Goal: Register for event/course

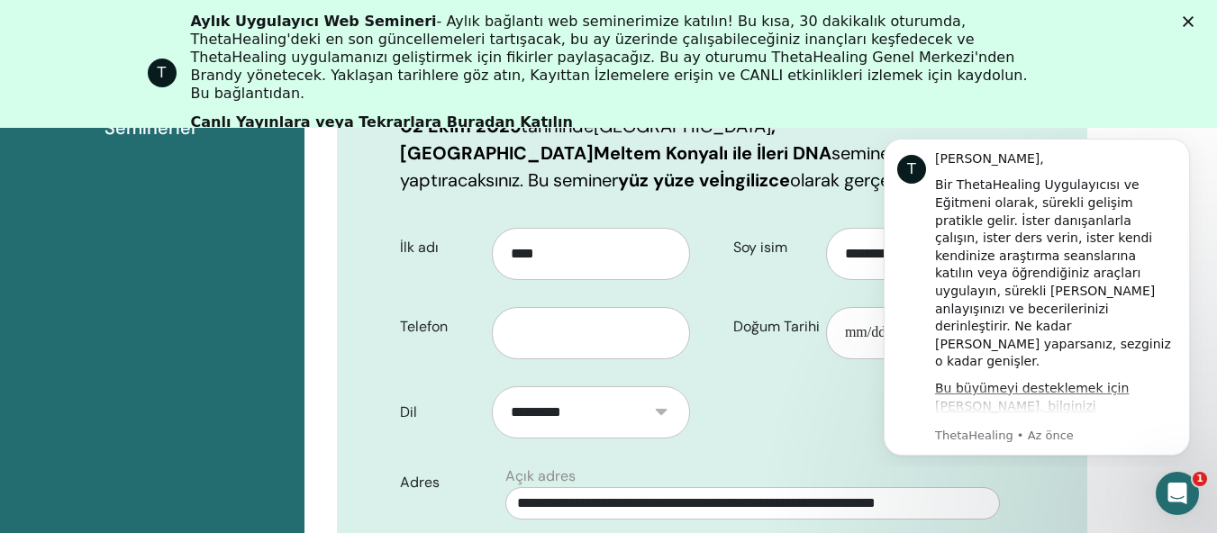
scroll to position [440, 0]
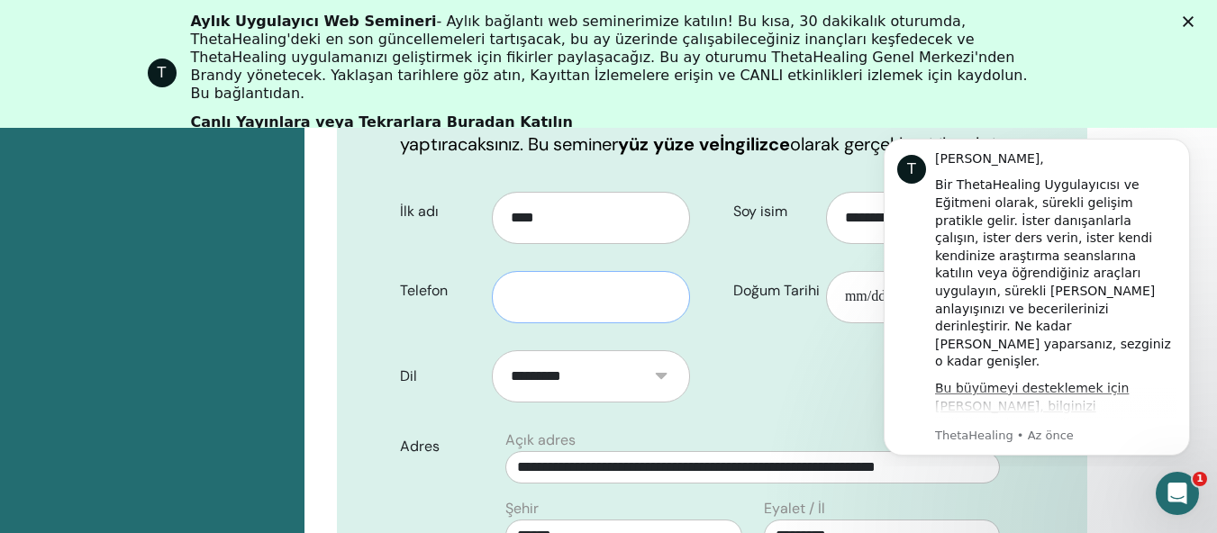
click at [570, 309] on input "text" at bounding box center [591, 297] width 198 height 52
type input "**********"
click at [1013, 431] on font "ThetaHealing • Az önce" at bounding box center [1004, 436] width 139 height 14
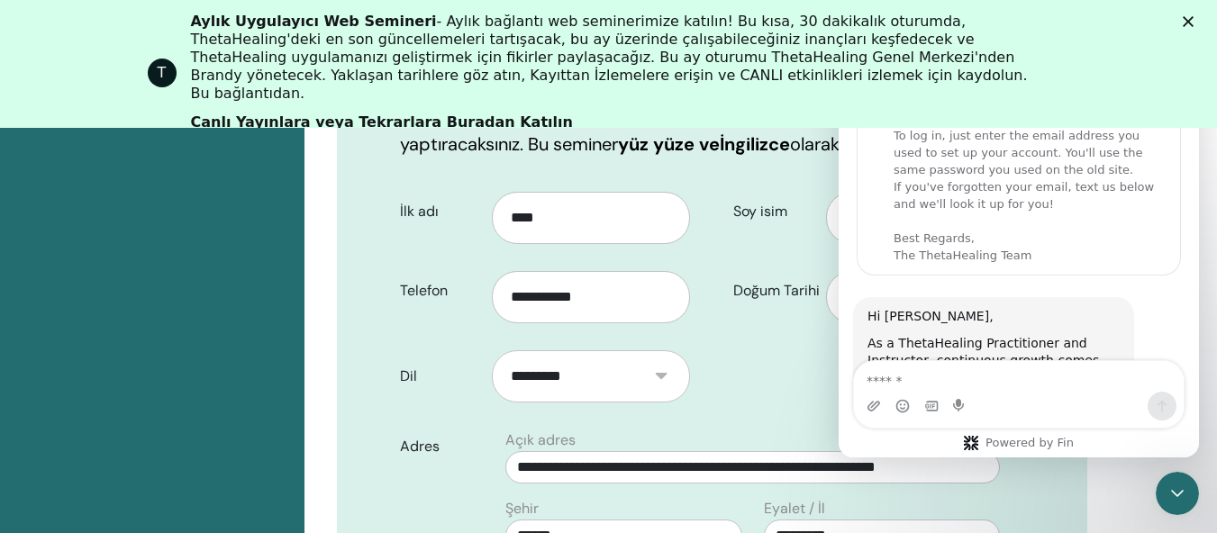
scroll to position [1052, 0]
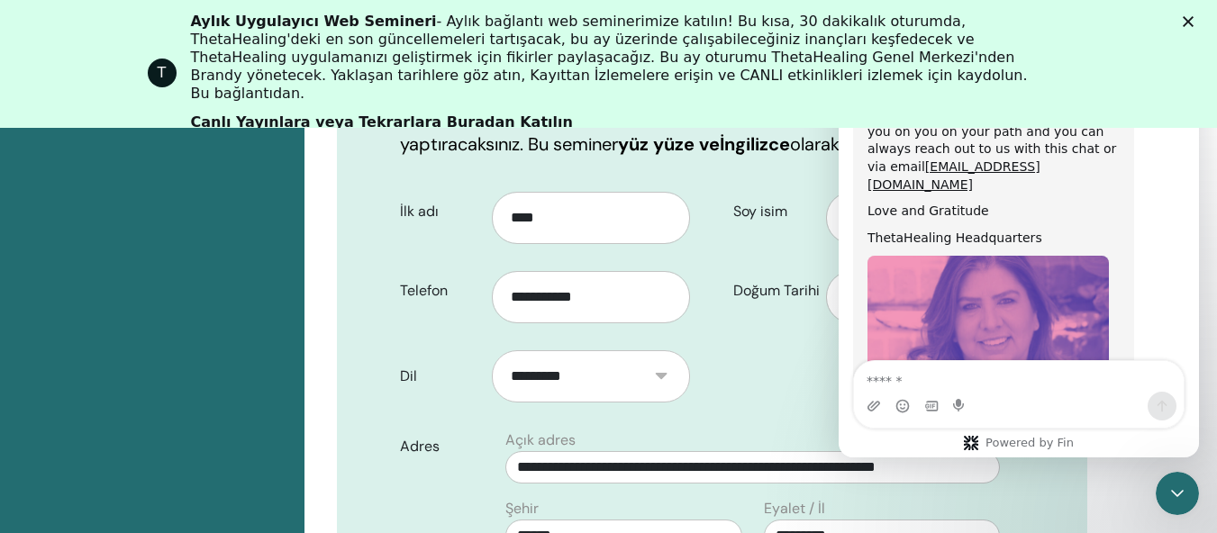
click at [821, 156] on p "02 Ekim 2025 tarihinde Türkiye , Beytepe'de Meltem Konyalı ile İleri DNA semine…" at bounding box center [712, 117] width 624 height 81
click at [880, 92] on div "Aylık Uygulayıcı Web Semineri - Aylık bağlantı web seminerimize katılın! Bu kıs…" at bounding box center [630, 73] width 879 height 132
click at [1194, 23] on polygon "Kapat" at bounding box center [1188, 21] width 11 height 11
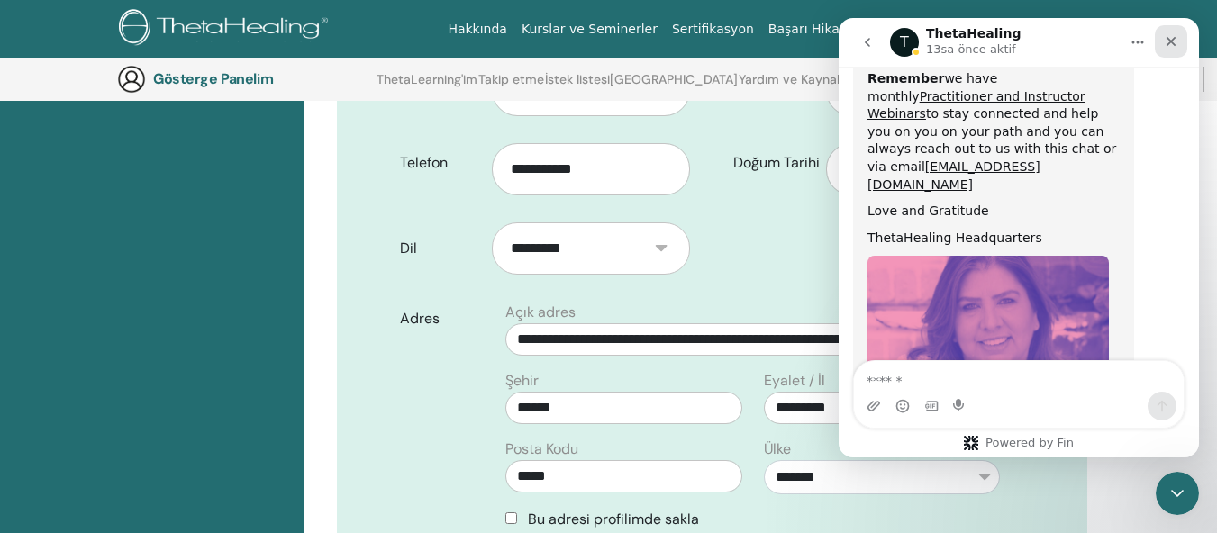
click at [1170, 32] on div "Kapat" at bounding box center [1171, 41] width 32 height 32
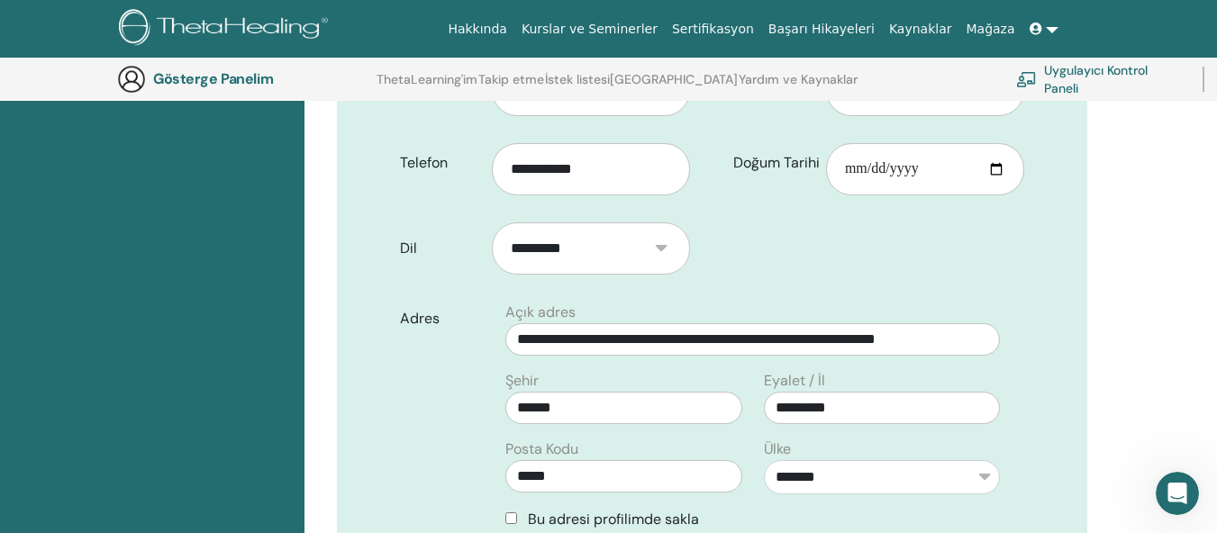
scroll to position [1106, 0]
click at [870, 170] on input "Doğum Tarihi" at bounding box center [925, 169] width 198 height 52
click at [853, 170] on input "Doğum Tarihi" at bounding box center [925, 169] width 198 height 52
type input "**********"
click at [485, 485] on div "**********" at bounding box center [752, 423] width 543 height 243
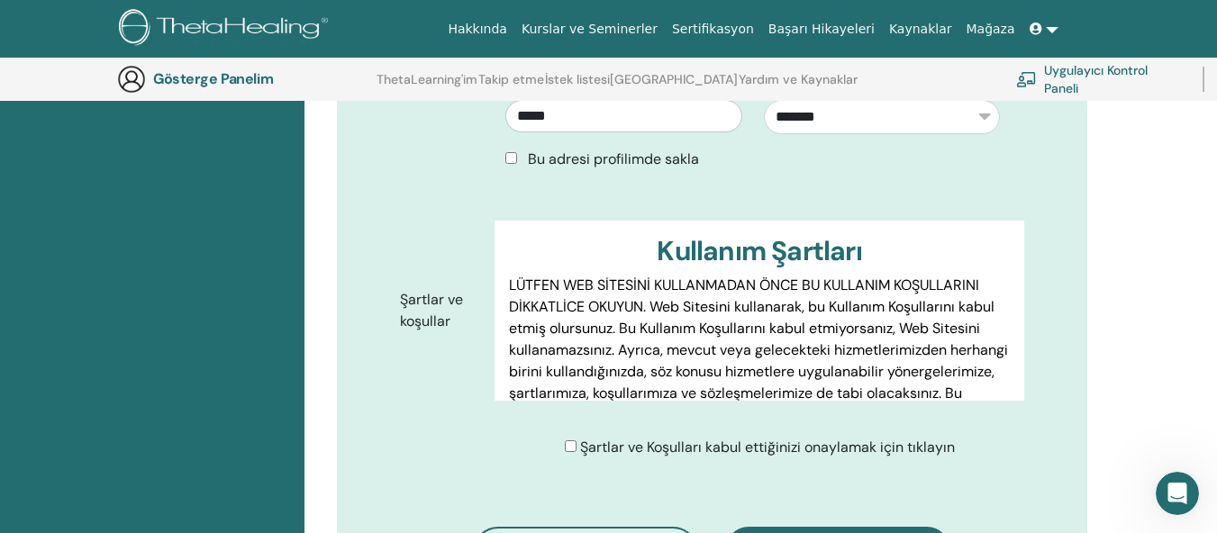
scroll to position [836, 0]
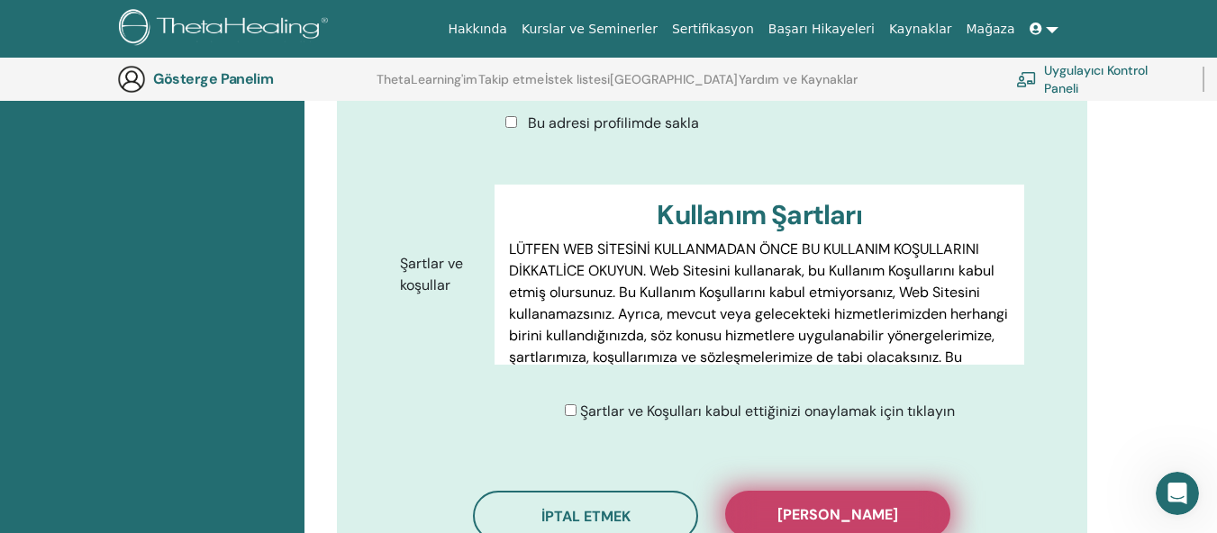
click at [751, 507] on button "Kaydı onayla" at bounding box center [837, 514] width 225 height 47
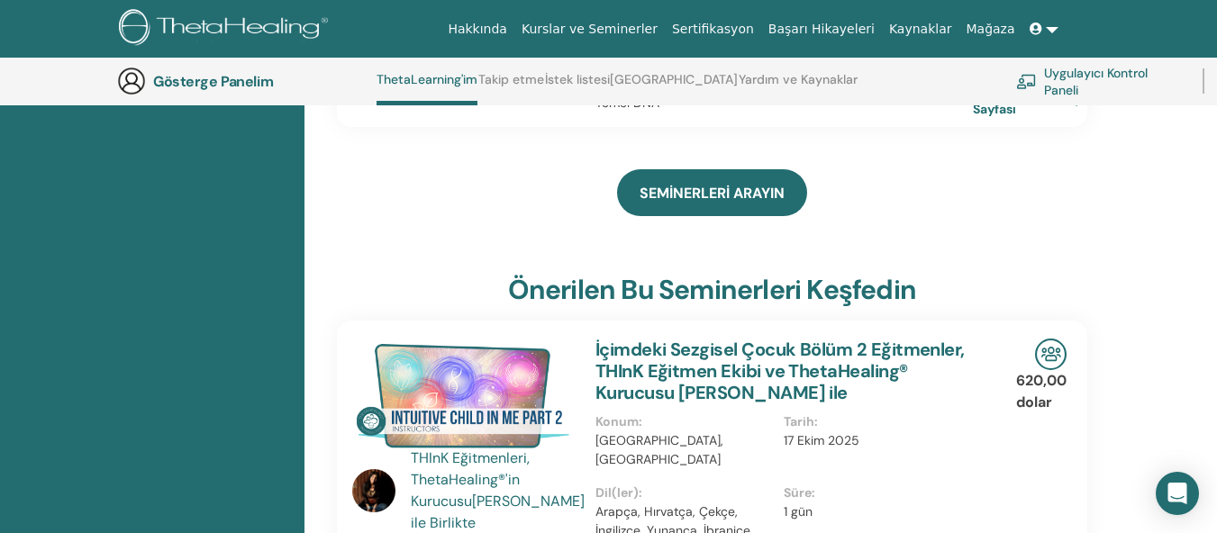
scroll to position [588, 0]
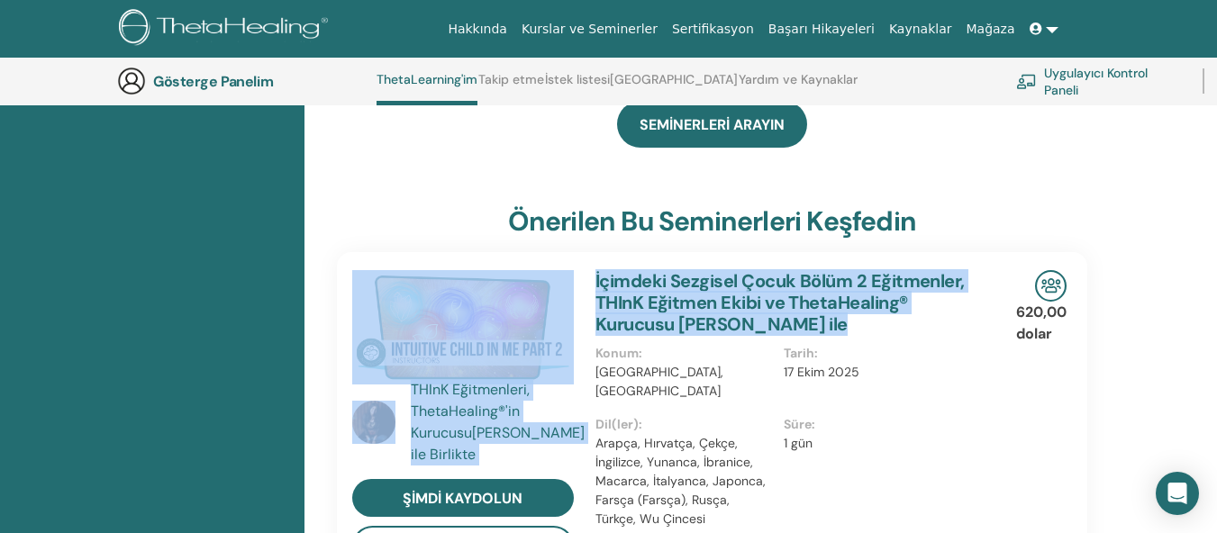
drag, startPoint x: 577, startPoint y: 305, endPoint x: 587, endPoint y: 264, distance: 42.8
click at [577, 282] on div "THInK Eğitmenleri, ThetaHealing®'in Kurucusu [PERSON_NAME] ile Birlikte şimdi k…" at bounding box center [712, 459] width 778 height 414
